Goal: Task Accomplishment & Management: Use online tool/utility

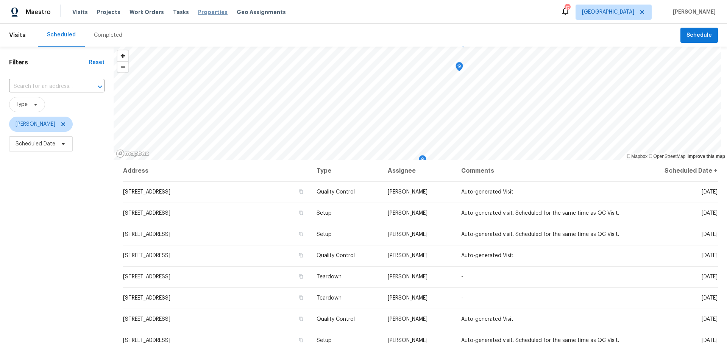
click at [198, 11] on span "Properties" at bounding box center [213, 12] width 30 height 8
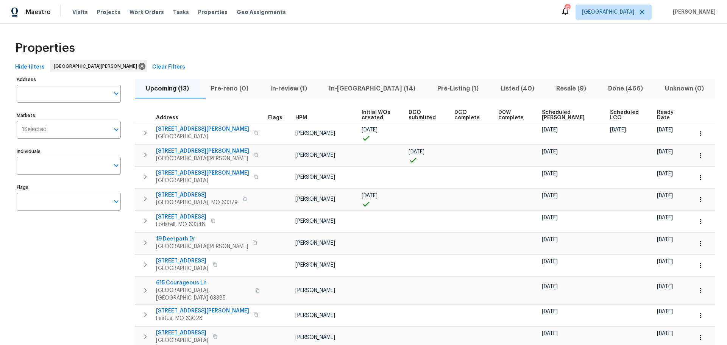
click at [366, 88] on span "In-reno (14)" at bounding box center [372, 88] width 99 height 11
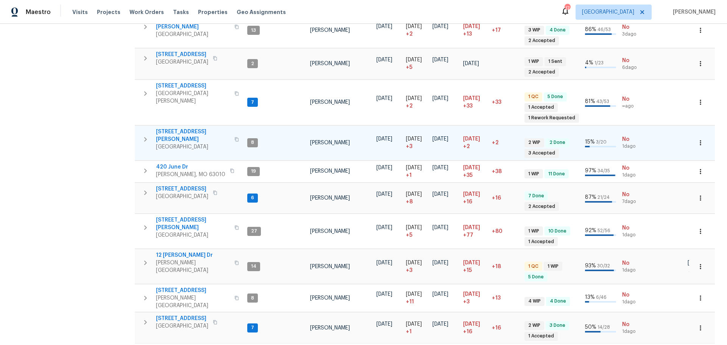
scroll to position [272, 0]
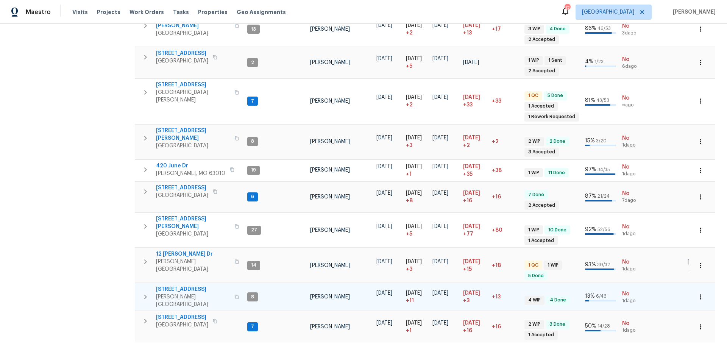
click at [235, 295] on icon "button" at bounding box center [237, 297] width 4 height 4
click at [143, 292] on icon "button" at bounding box center [145, 296] width 9 height 9
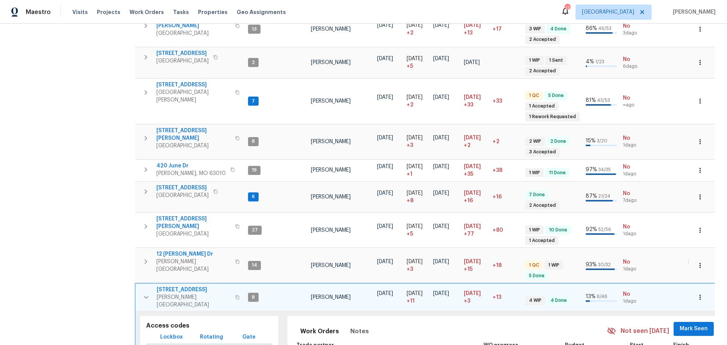
click at [170, 332] on span "Lockbox" at bounding box center [171, 336] width 23 height 9
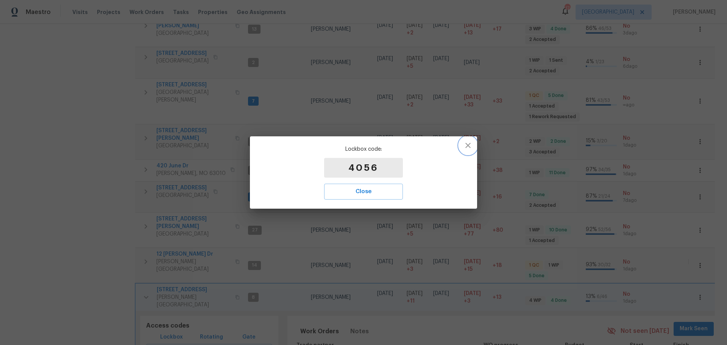
click at [471, 148] on icon "button" at bounding box center [467, 145] width 9 height 9
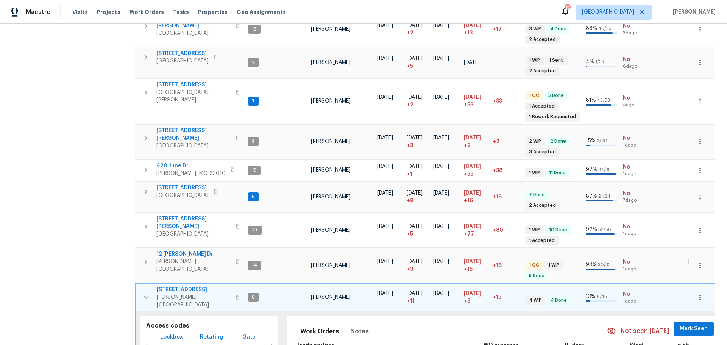
click at [140, 286] on button "button" at bounding box center [146, 297] width 15 height 23
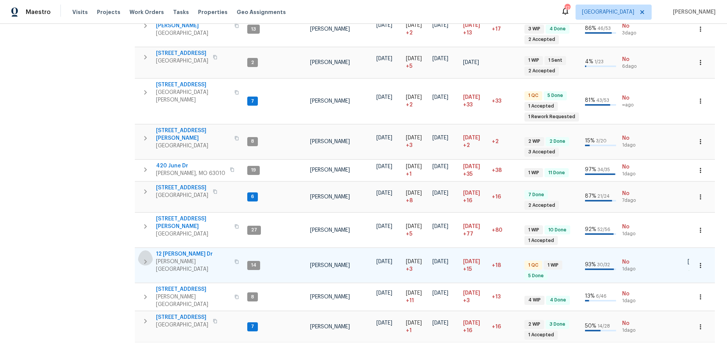
click at [144, 257] on icon "button" at bounding box center [145, 261] width 9 height 9
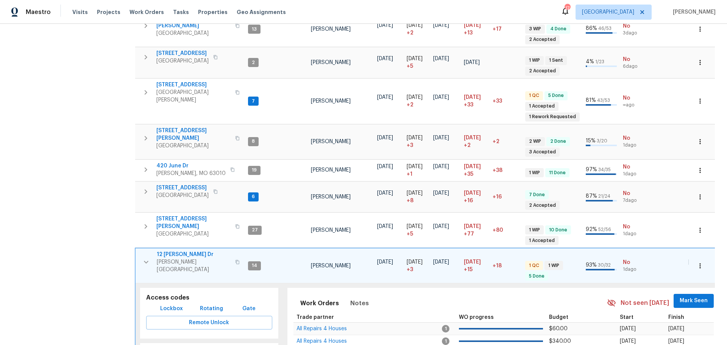
click at [172, 251] on span "12 [PERSON_NAME] Dr" at bounding box center [194, 255] width 74 height 8
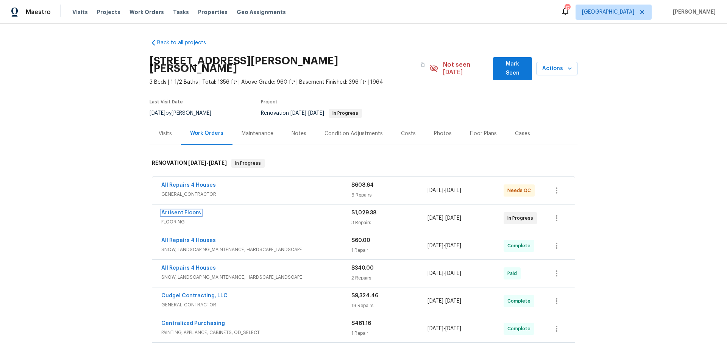
click at [192, 210] on link "Artisent Floors" at bounding box center [181, 212] width 40 height 5
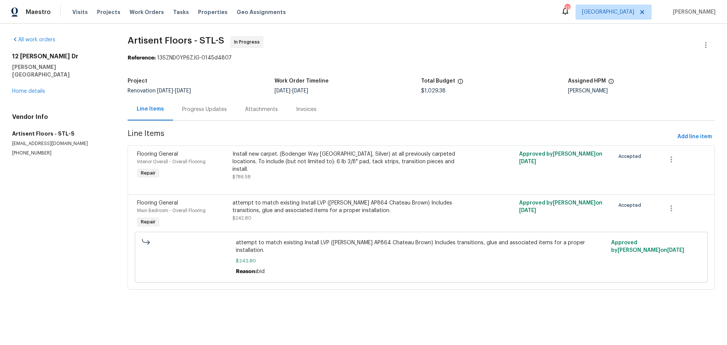
click at [207, 108] on div "Progress Updates" at bounding box center [204, 110] width 45 height 8
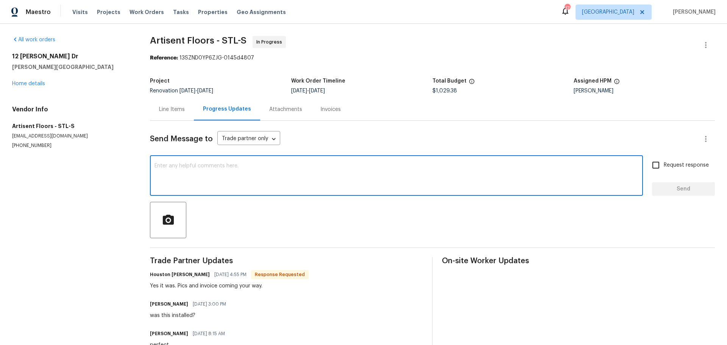
click at [216, 170] on textarea at bounding box center [396, 176] width 484 height 27
click at [167, 161] on div "casn you get this into qc x ​" at bounding box center [396, 176] width 493 height 39
click at [162, 166] on textarea "casn you get this into qc" at bounding box center [396, 176] width 484 height 27
type textarea "can you get this into qc"
click at [648, 168] on input "Request response" at bounding box center [656, 165] width 16 height 16
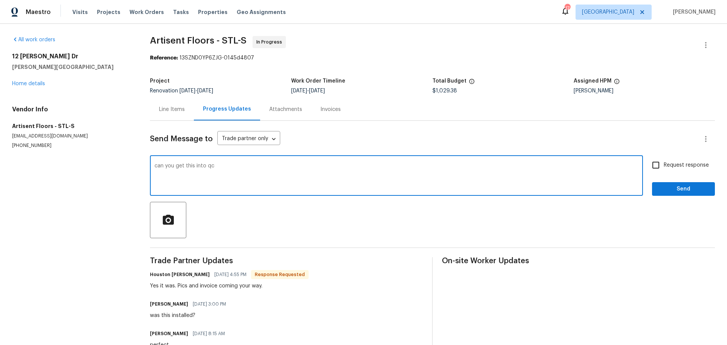
checkbox input "true"
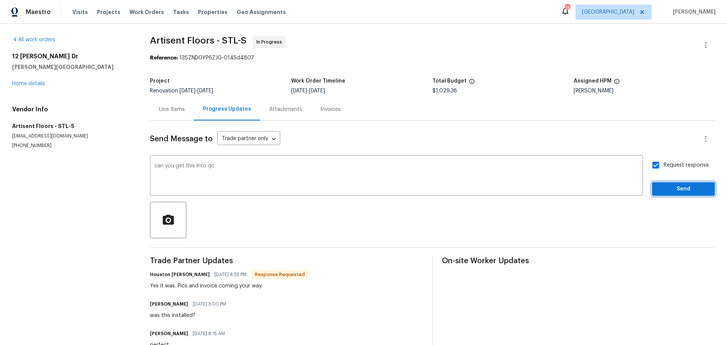
click at [655, 183] on button "Send" at bounding box center [683, 189] width 63 height 14
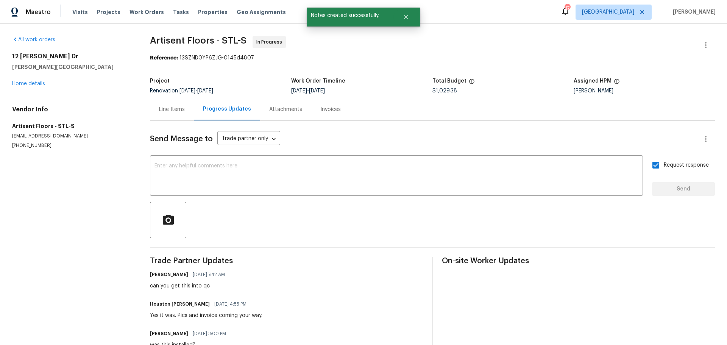
click at [168, 115] on div "Line Items" at bounding box center [172, 109] width 44 height 22
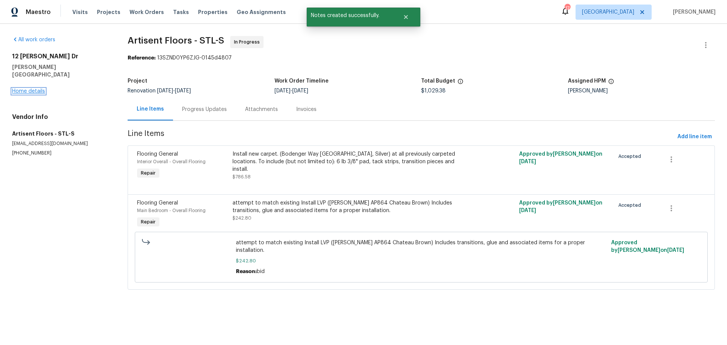
click at [22, 89] on link "Home details" at bounding box center [28, 91] width 33 height 5
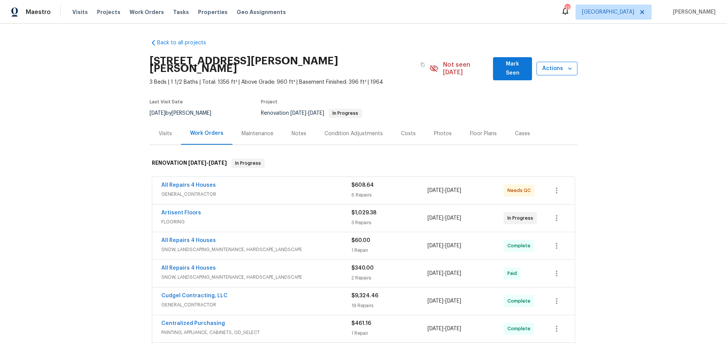
click at [574, 62] on button "Actions" at bounding box center [556, 69] width 41 height 14
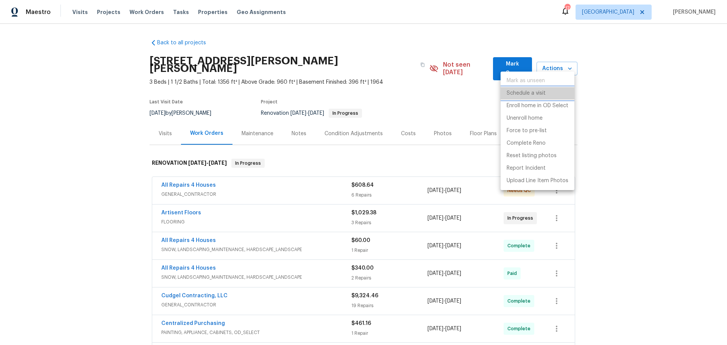
click at [553, 92] on li "Schedule a visit" at bounding box center [538, 93] width 74 height 12
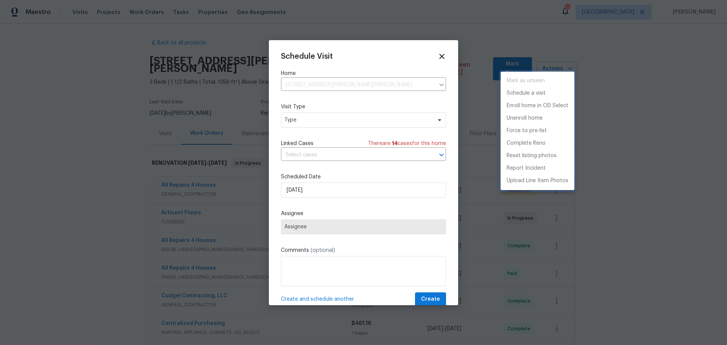
click at [323, 122] on div at bounding box center [363, 172] width 727 height 345
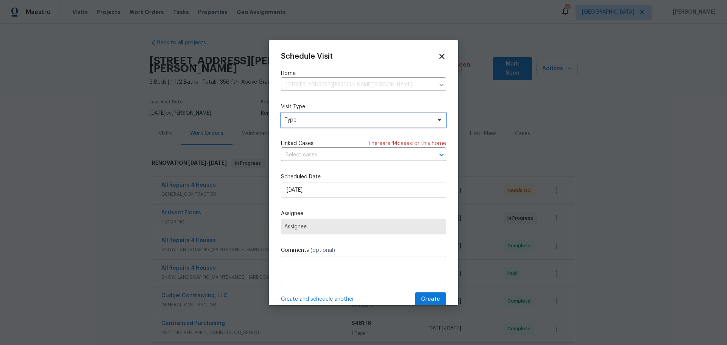
click at [313, 120] on span "Type" at bounding box center [357, 120] width 147 height 8
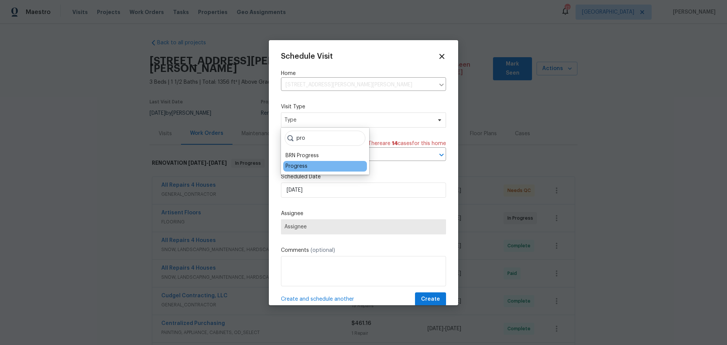
type input "pro"
click at [298, 169] on div "Progress" at bounding box center [296, 166] width 22 height 8
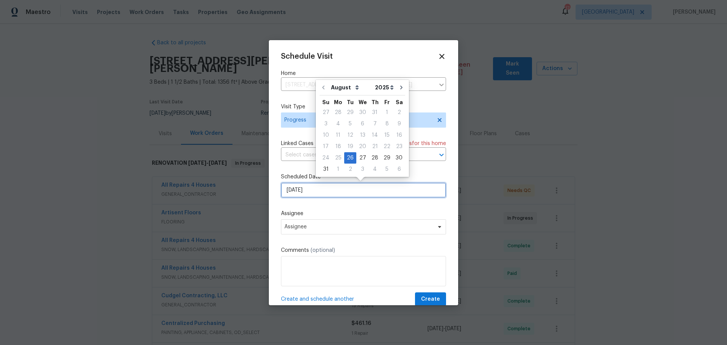
click at [302, 195] on input "[DATE]" at bounding box center [363, 189] width 165 height 15
click at [338, 215] on label "Assignee" at bounding box center [363, 214] width 165 height 8
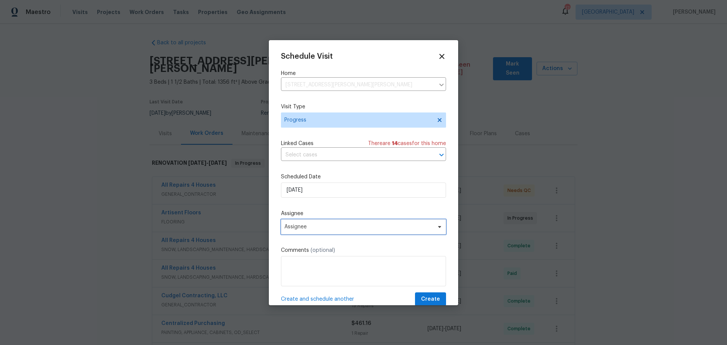
click at [331, 230] on span "Assignee" at bounding box center [363, 226] width 165 height 15
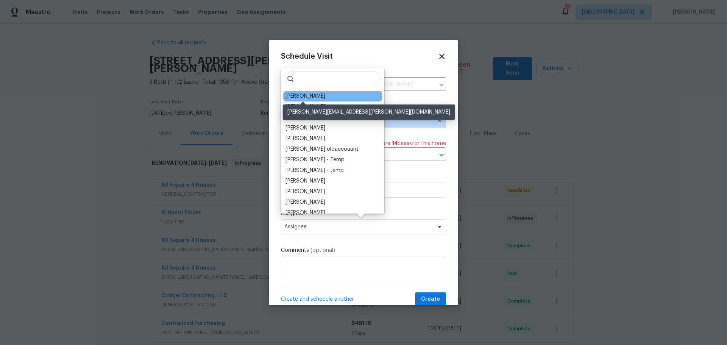
click at [298, 95] on div "[PERSON_NAME]" at bounding box center [305, 96] width 40 height 8
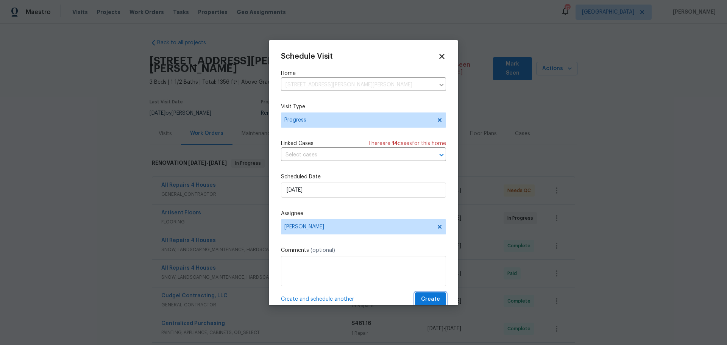
click at [421, 297] on span "Create" at bounding box center [430, 299] width 19 height 9
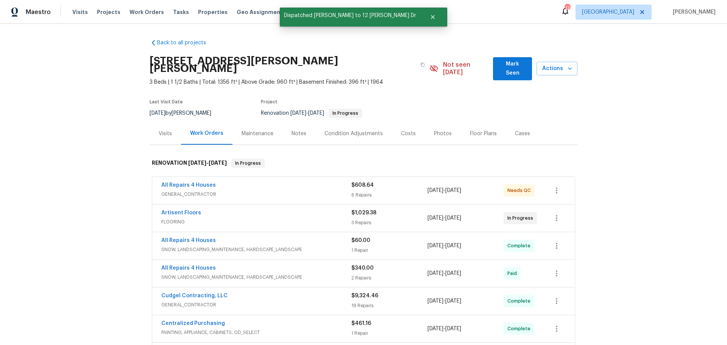
click at [513, 64] on span "Mark Seen" at bounding box center [512, 68] width 27 height 19
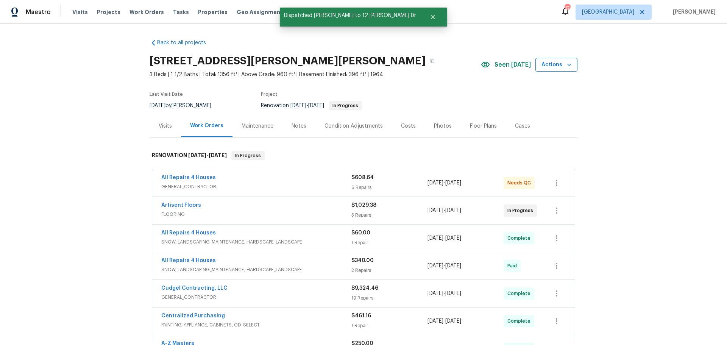
click at [572, 65] on button "Actions" at bounding box center [556, 65] width 42 height 14
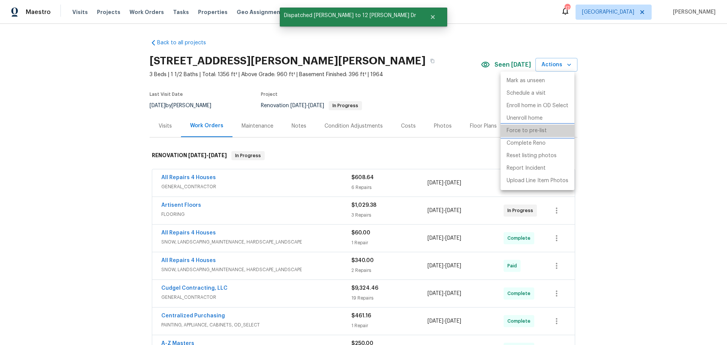
click at [542, 130] on p "Force to pre-list" at bounding box center [527, 131] width 40 height 8
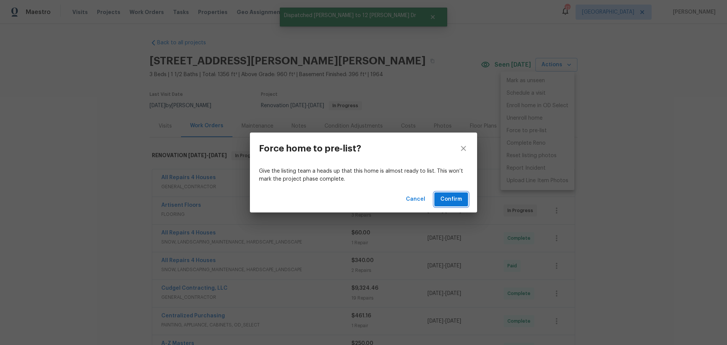
click at [459, 198] on span "Confirm" at bounding box center [451, 199] width 22 height 9
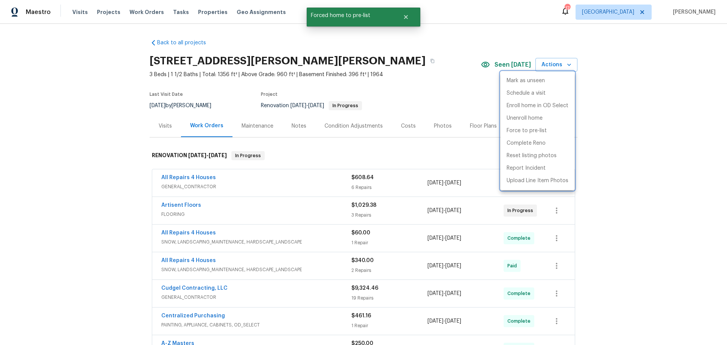
click at [199, 10] on div at bounding box center [363, 172] width 727 height 345
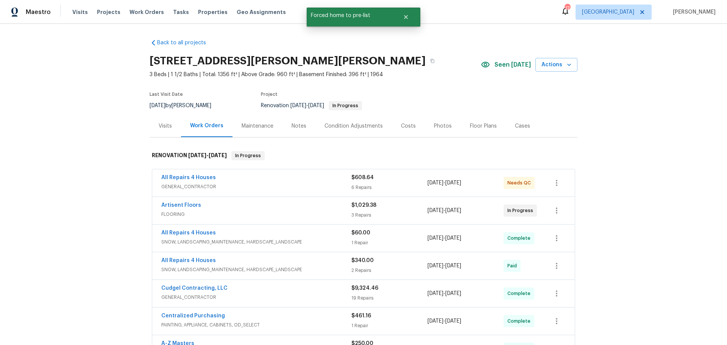
click at [199, 10] on span "Properties" at bounding box center [213, 12] width 30 height 8
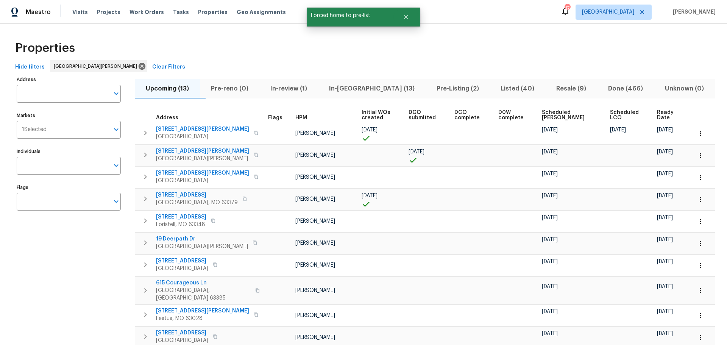
click at [362, 84] on span "In-[GEOGRAPHIC_DATA] (13)" at bounding box center [372, 88] width 98 height 11
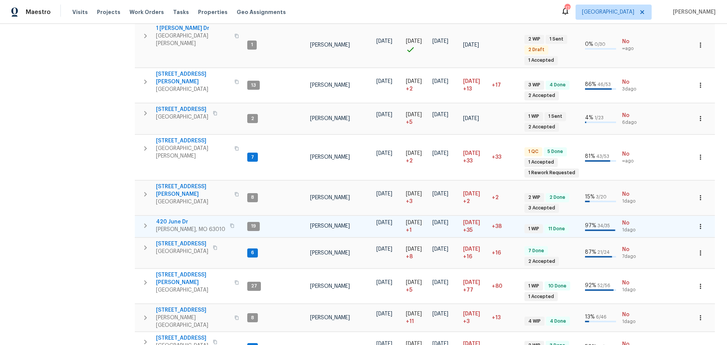
scroll to position [240, 0]
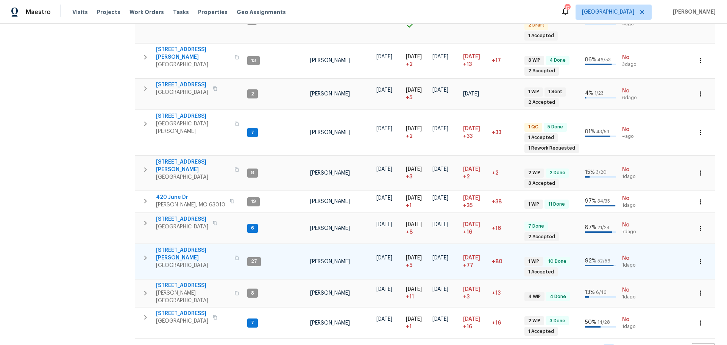
click at [234, 256] on icon "button" at bounding box center [236, 258] width 5 height 5
click at [187, 246] on span "[STREET_ADDRESS][PERSON_NAME]" at bounding box center [193, 253] width 74 height 15
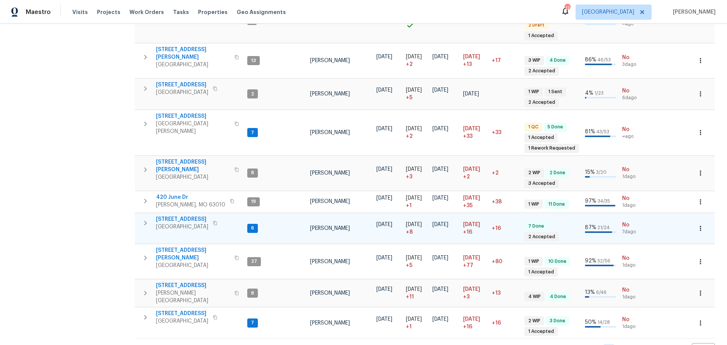
click at [204, 215] on span "[STREET_ADDRESS]" at bounding box center [182, 219] width 52 height 8
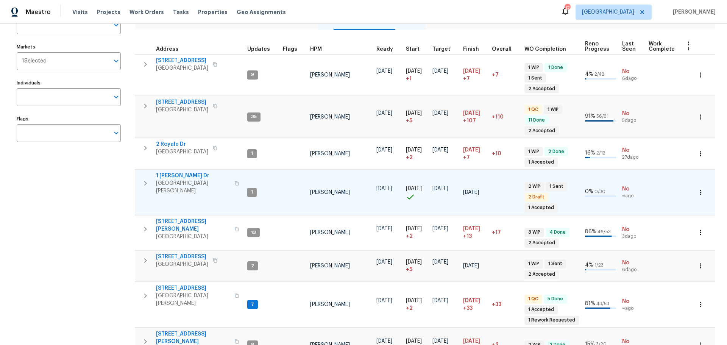
scroll to position [51, 0]
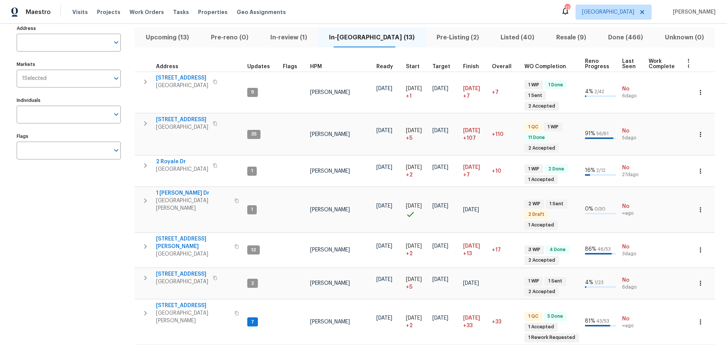
click at [322, 67] on div "HPM" at bounding box center [340, 66] width 60 height 5
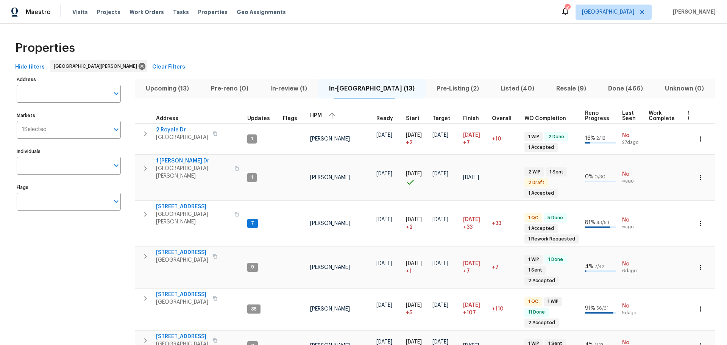
click at [183, 87] on span "Upcoming (13)" at bounding box center [167, 88] width 56 height 11
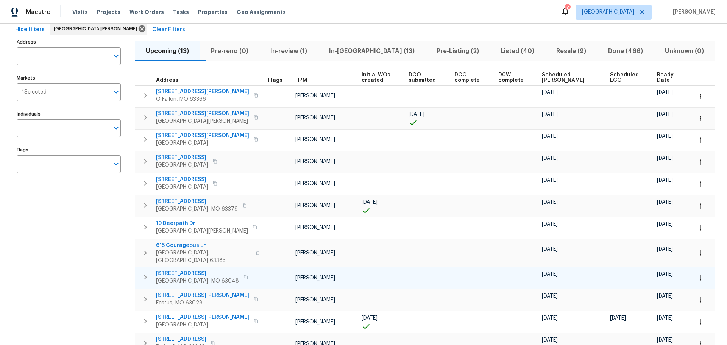
scroll to position [24, 0]
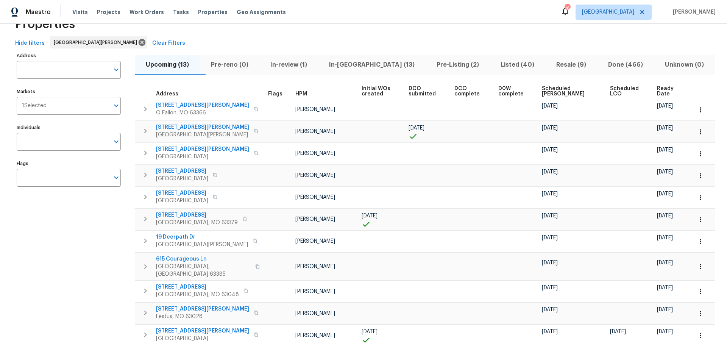
click at [570, 11] on icon at bounding box center [565, 10] width 9 height 9
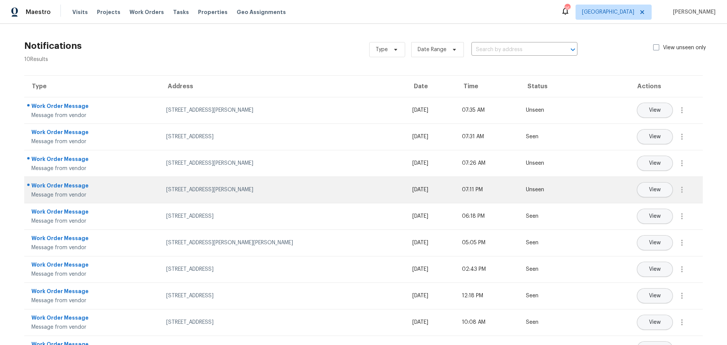
scroll to position [29, 0]
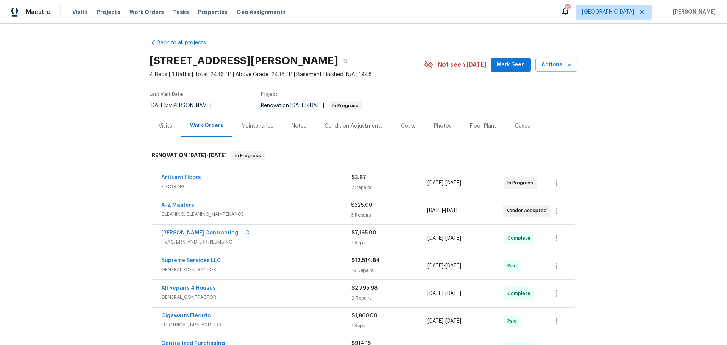
click at [299, 129] on div "Notes" at bounding box center [299, 126] width 15 height 8
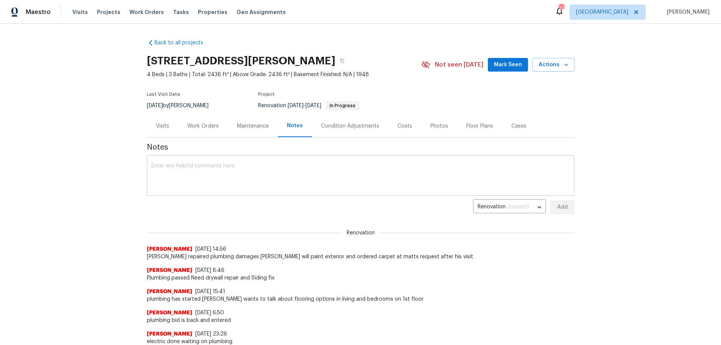
click at [256, 170] on textarea at bounding box center [360, 176] width 419 height 27
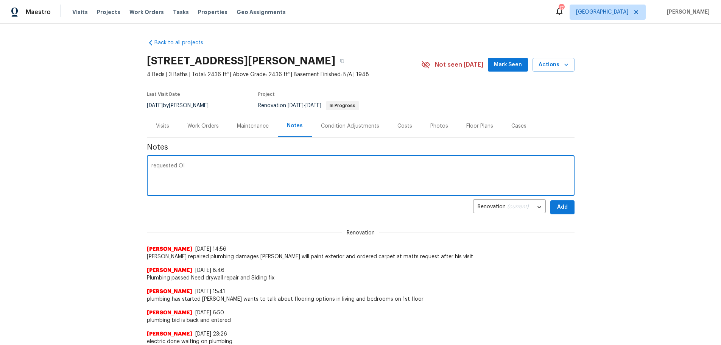
type textarea "requested OI"
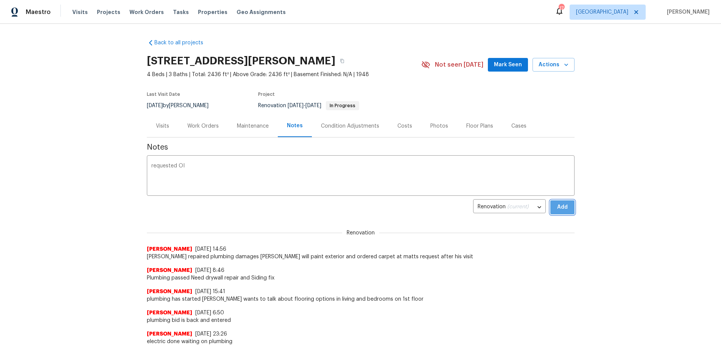
click at [553, 206] on button "Add" at bounding box center [562, 207] width 24 height 14
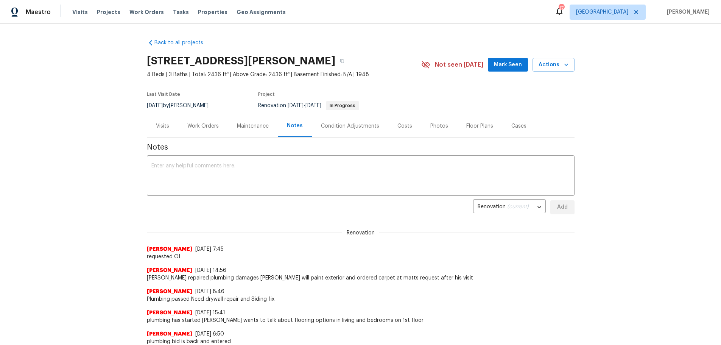
click at [504, 69] on span "Mark Seen" at bounding box center [508, 64] width 28 height 9
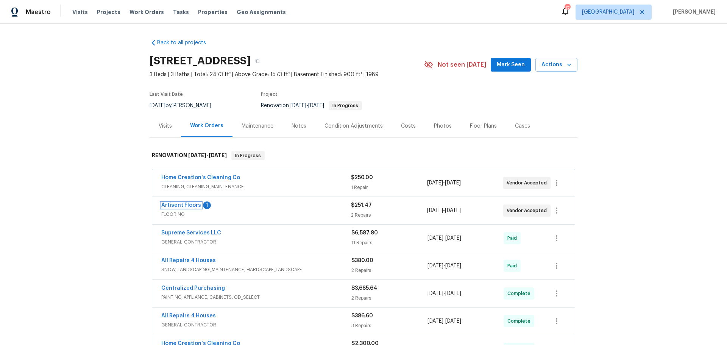
click at [185, 206] on link "Artisent Floors" at bounding box center [181, 205] width 40 height 5
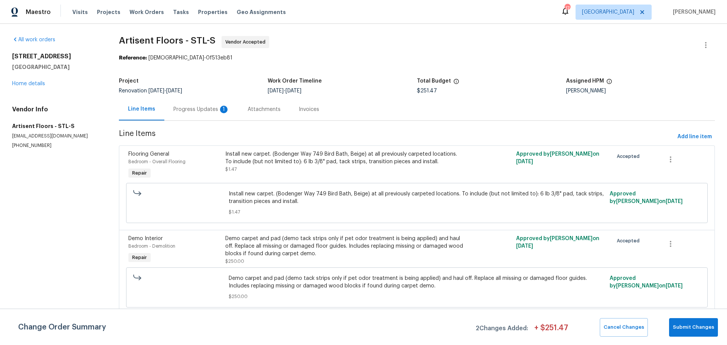
click at [208, 112] on div "Progress Updates 1" at bounding box center [201, 110] width 56 height 8
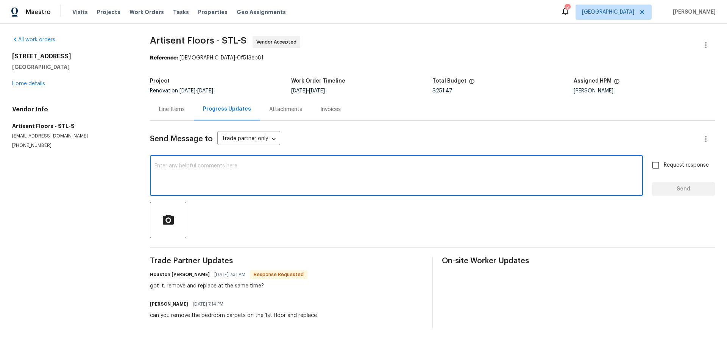
click at [246, 174] on textarea at bounding box center [396, 176] width 484 height 27
type textarea "yes"
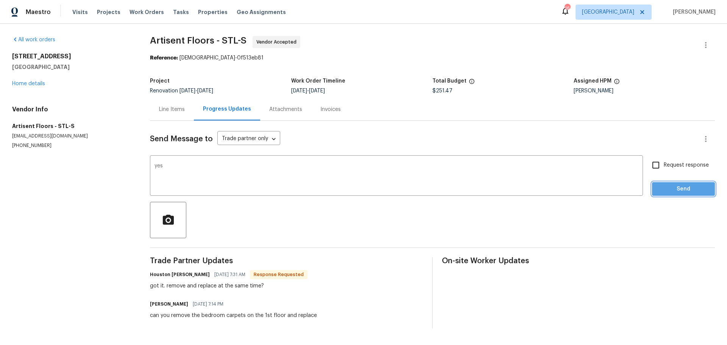
click at [666, 191] on span "Send" at bounding box center [683, 188] width 51 height 9
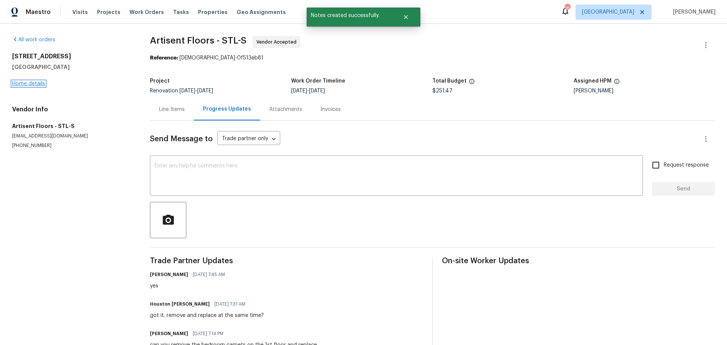
click at [25, 83] on link "Home details" at bounding box center [28, 83] width 33 height 5
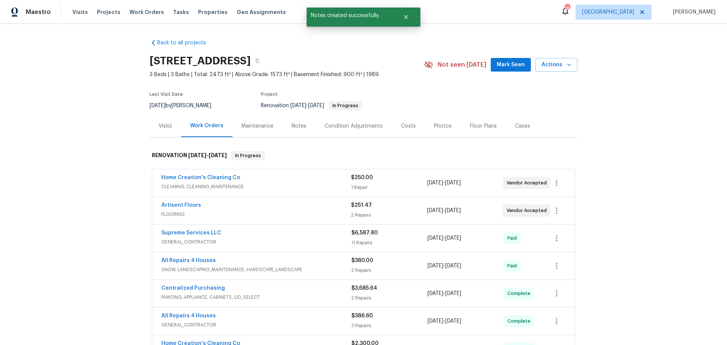
click at [502, 70] on button "Mark Seen" at bounding box center [511, 65] width 40 height 14
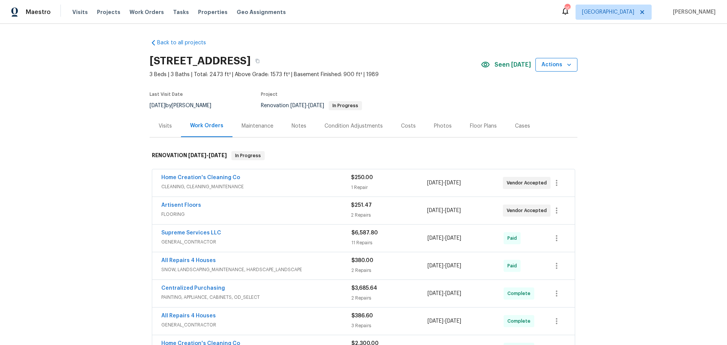
click at [566, 62] on icon "button" at bounding box center [569, 65] width 8 height 8
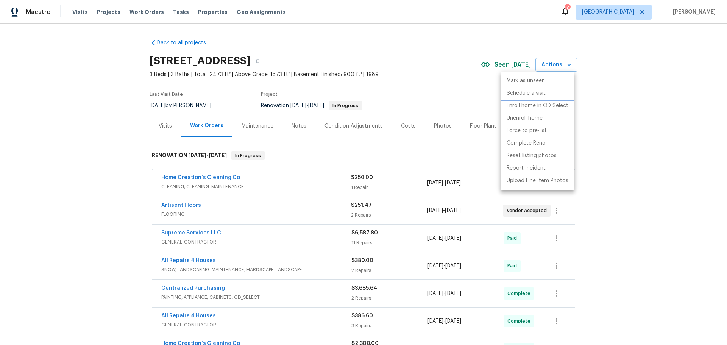
click at [546, 94] on li "Schedule a visit" at bounding box center [538, 93] width 74 height 12
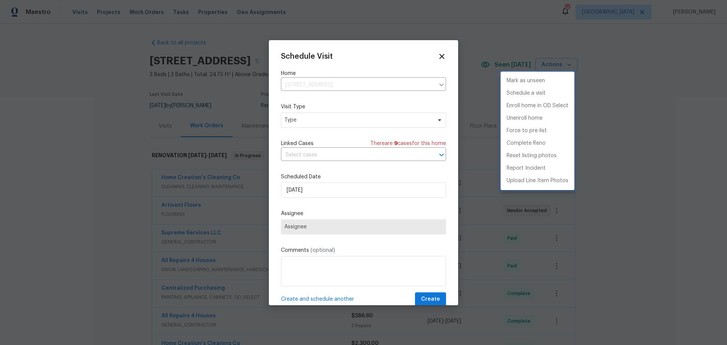
click at [310, 120] on div at bounding box center [363, 172] width 727 height 345
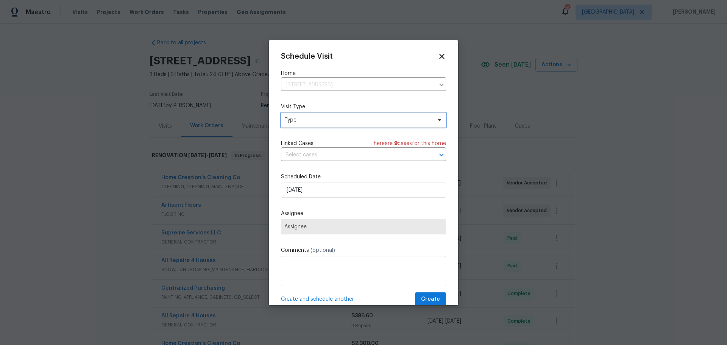
drag, startPoint x: 315, startPoint y: 119, endPoint x: 325, endPoint y: 120, distance: 9.5
click at [323, 119] on span "Type" at bounding box center [357, 120] width 147 height 8
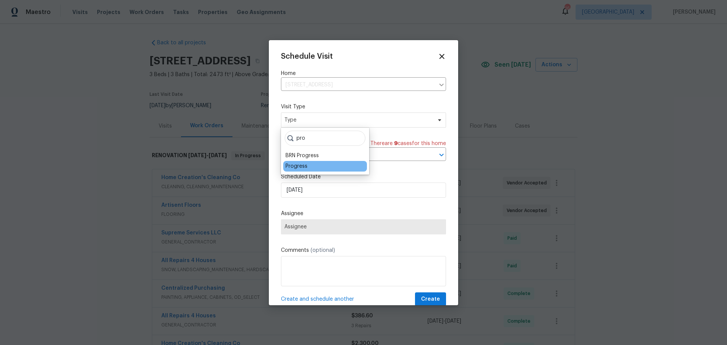
type input "pro"
click at [317, 167] on div "Progress" at bounding box center [325, 166] width 84 height 11
click at [304, 167] on div "Progress" at bounding box center [296, 166] width 22 height 8
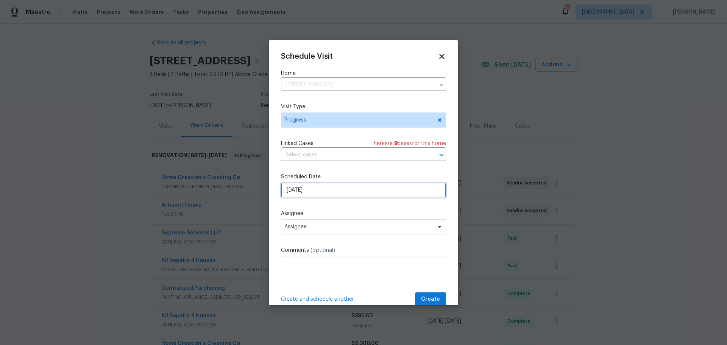
click at [313, 190] on input "[DATE]" at bounding box center [363, 189] width 165 height 15
drag, startPoint x: 325, startPoint y: 210, endPoint x: 329, endPoint y: 210, distance: 3.9
click at [324, 210] on label "Assignee" at bounding box center [363, 214] width 165 height 8
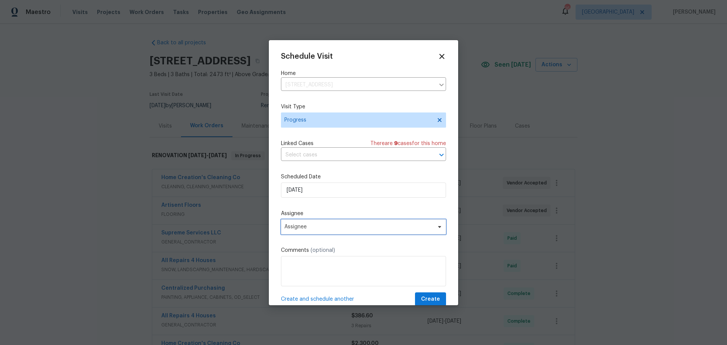
click at [319, 228] on span "Assignee" at bounding box center [358, 227] width 148 height 6
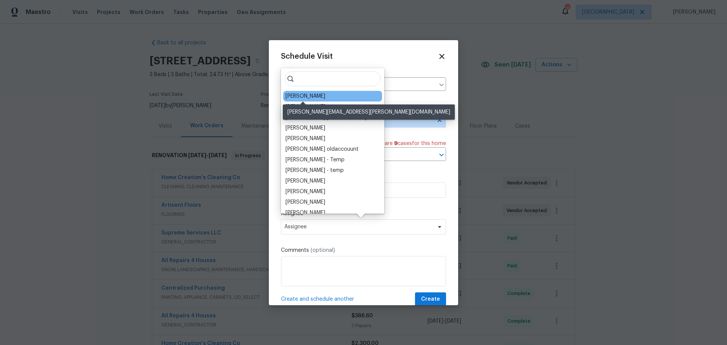
click at [309, 94] on div "[PERSON_NAME]" at bounding box center [305, 96] width 40 height 8
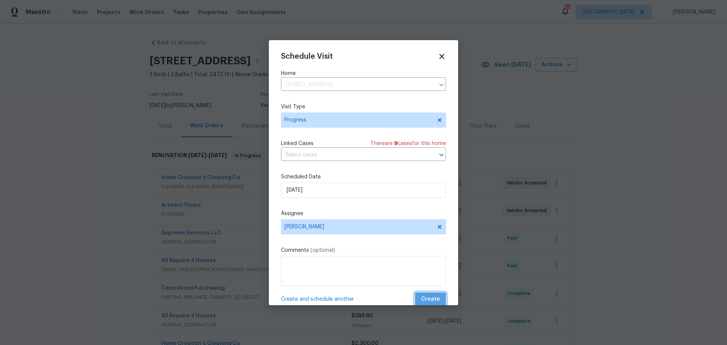
click at [429, 299] on span "Create" at bounding box center [430, 299] width 19 height 9
